Goal: Information Seeking & Learning: Learn about a topic

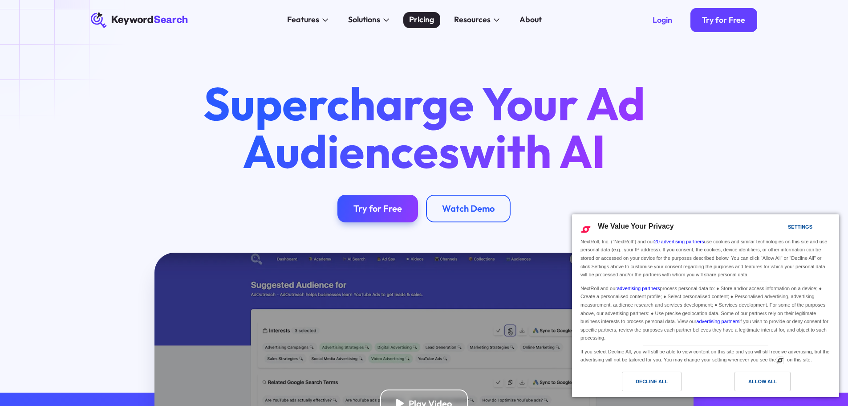
click at [428, 19] on div "Pricing" at bounding box center [421, 20] width 25 height 12
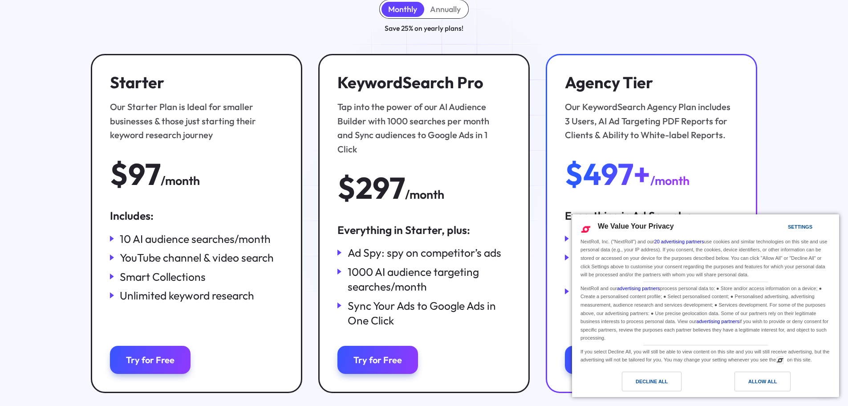
scroll to position [134, 0]
